Goal: Task Accomplishment & Management: Manage account settings

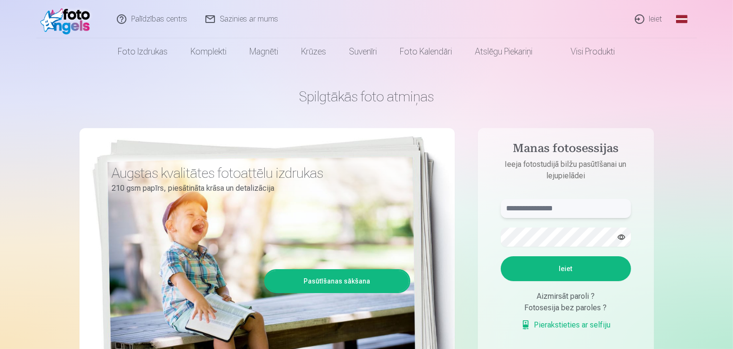
click at [570, 212] on input "text" at bounding box center [566, 208] width 130 height 19
type input "**********"
click at [565, 266] on button "Ieiet" at bounding box center [566, 269] width 130 height 25
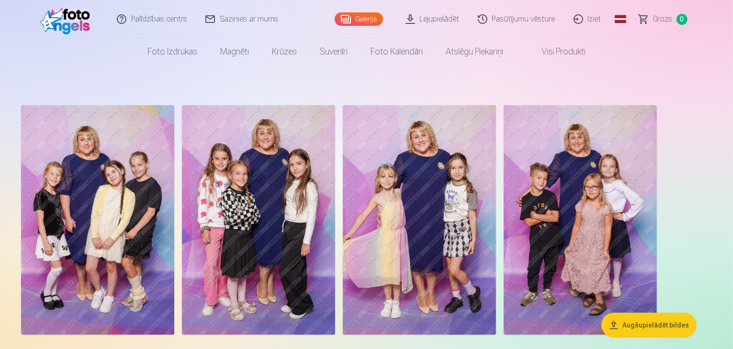
click at [360, 20] on link "Galerija" at bounding box center [359, 18] width 48 height 13
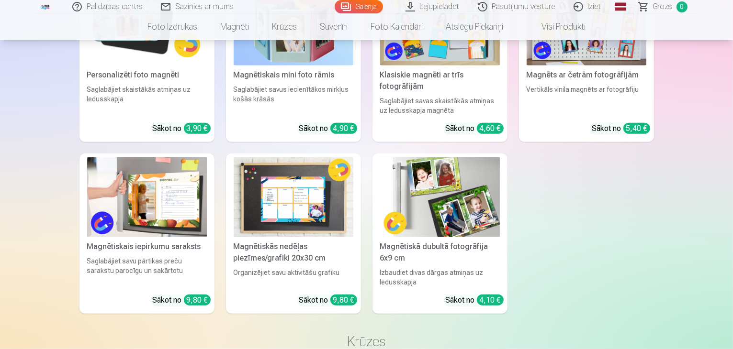
scroll to position [526, 0]
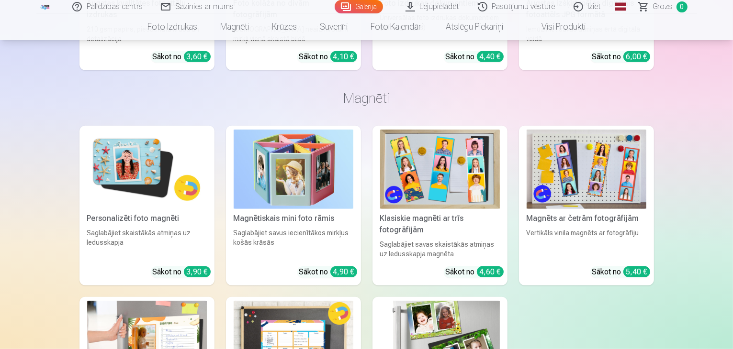
click at [538, 6] on link "Pasūtījumu vēsture" at bounding box center [517, 6] width 96 height 13
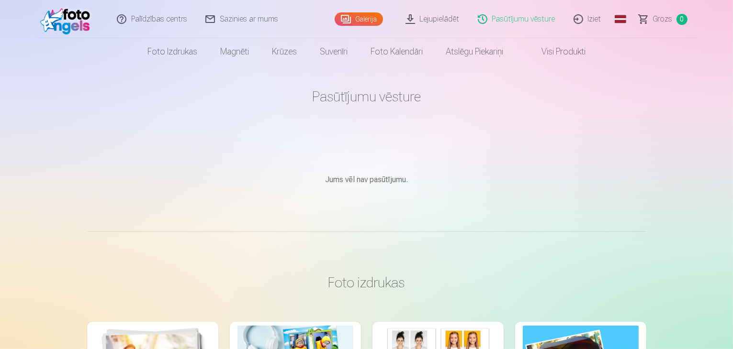
click at [70, 18] on img at bounding box center [67, 19] width 55 height 31
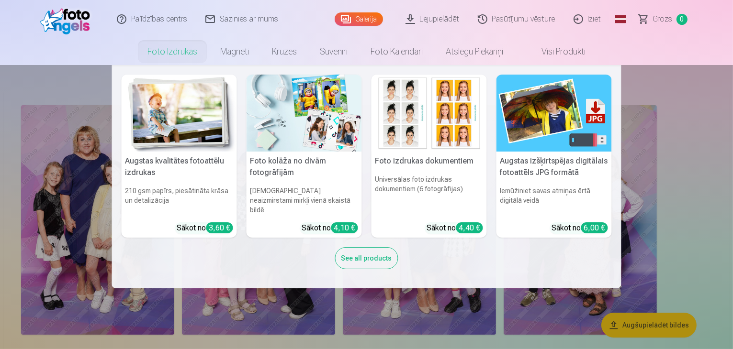
click at [179, 53] on link "Foto izdrukas" at bounding box center [172, 51] width 73 height 27
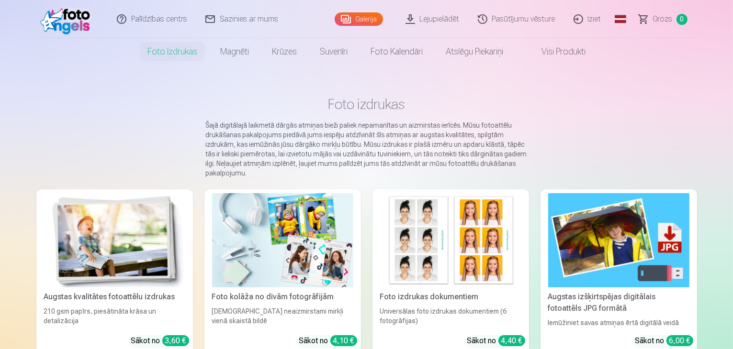
click at [567, 53] on link "Visi produkti" at bounding box center [556, 51] width 82 height 27
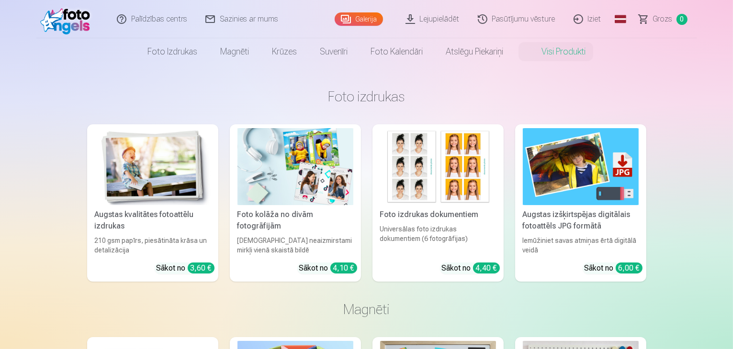
click at [357, 18] on link "Galerija" at bounding box center [359, 18] width 48 height 13
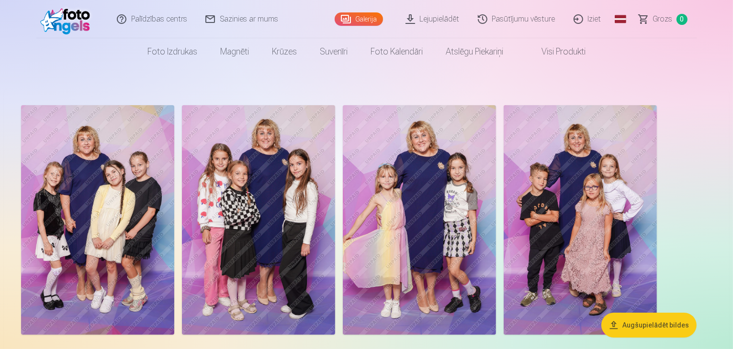
click at [68, 29] on img at bounding box center [67, 19] width 55 height 31
click at [598, 21] on link "Iziet" at bounding box center [588, 19] width 46 height 38
